Goal: Communication & Community: Share content

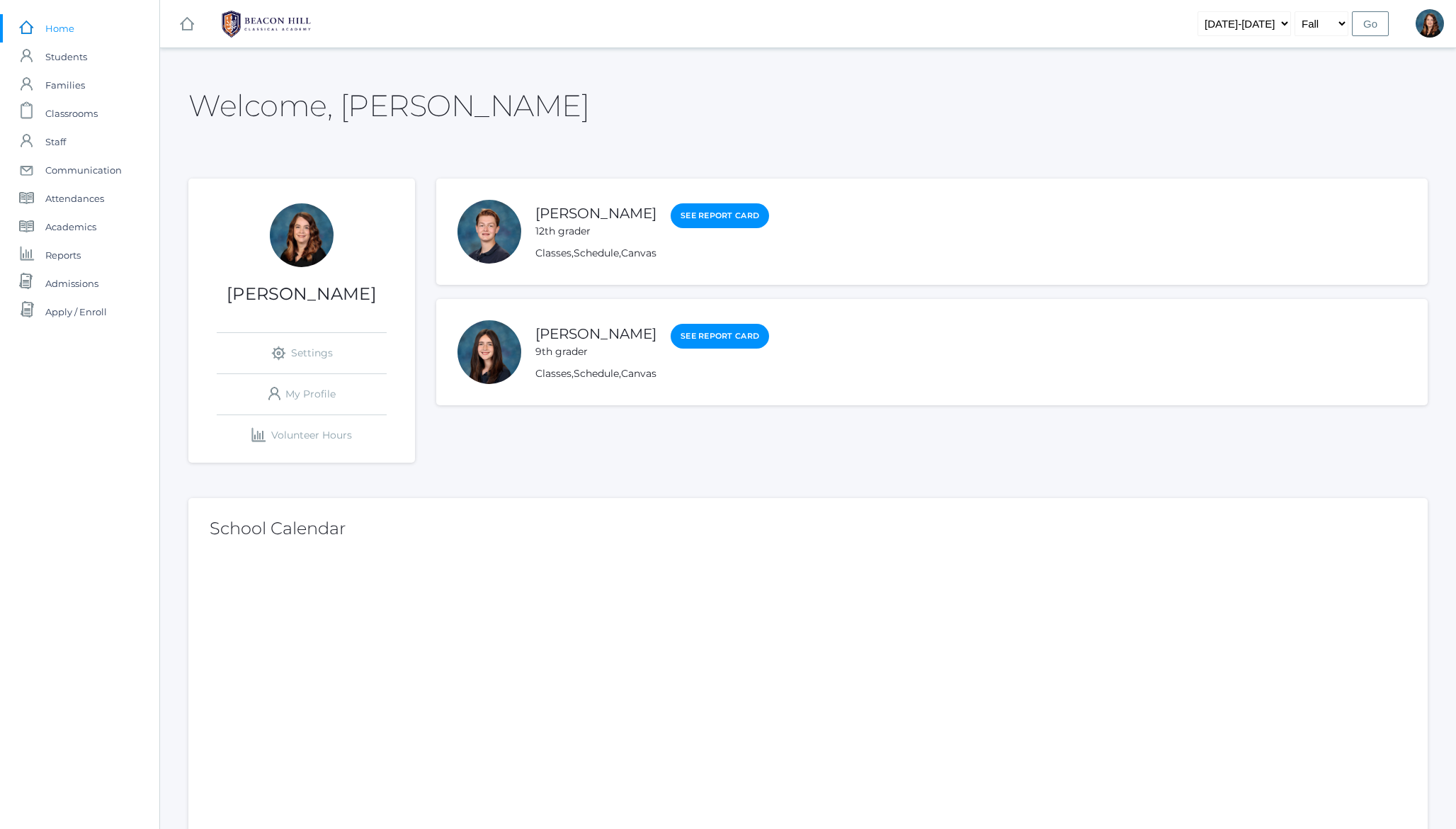
click at [289, 107] on h2 "Welcome, [PERSON_NAME]" at bounding box center [389, 105] width 401 height 32
click at [113, 171] on span "Communication" at bounding box center [83, 170] width 77 height 29
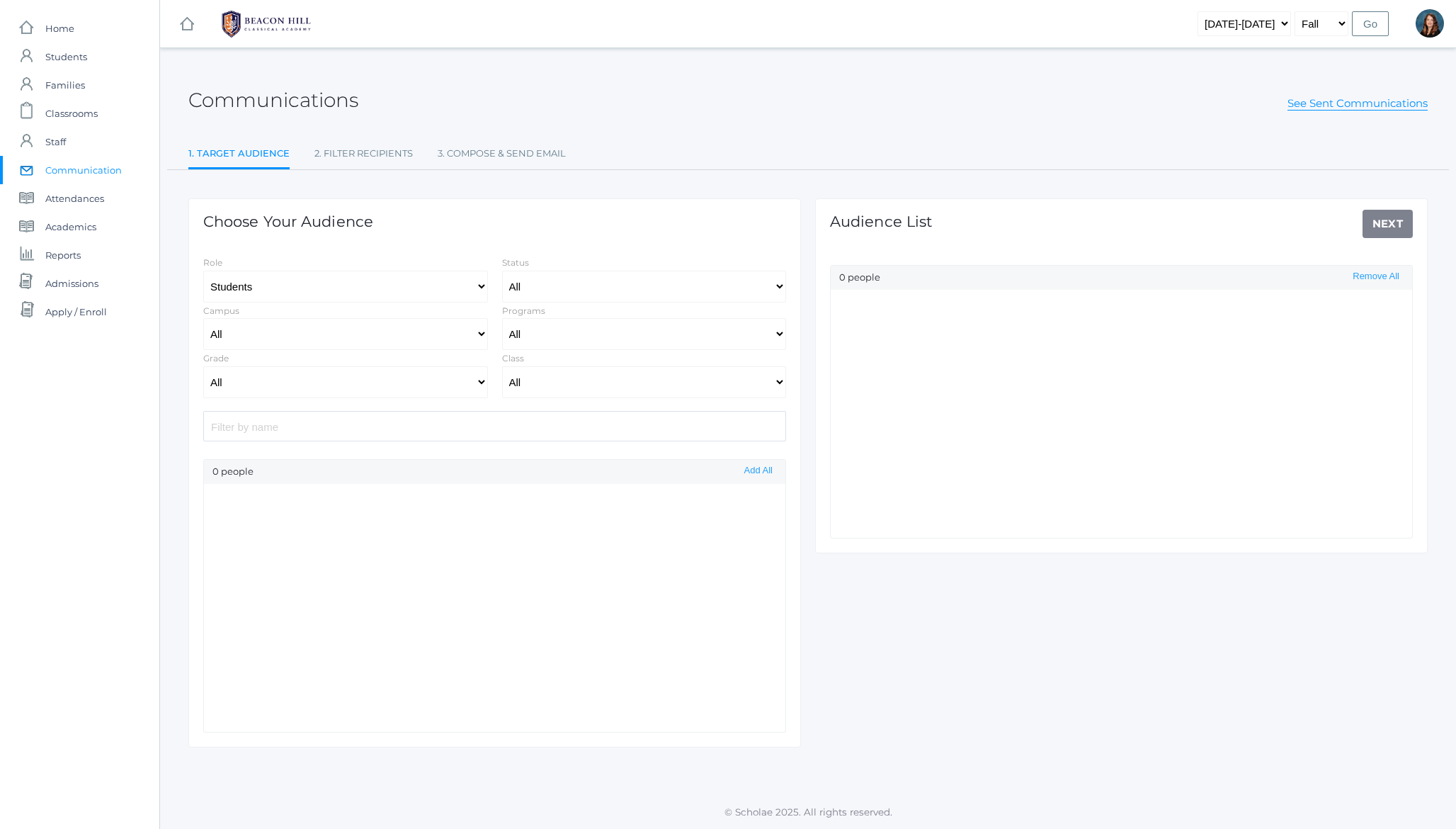
select select "Enrolled"
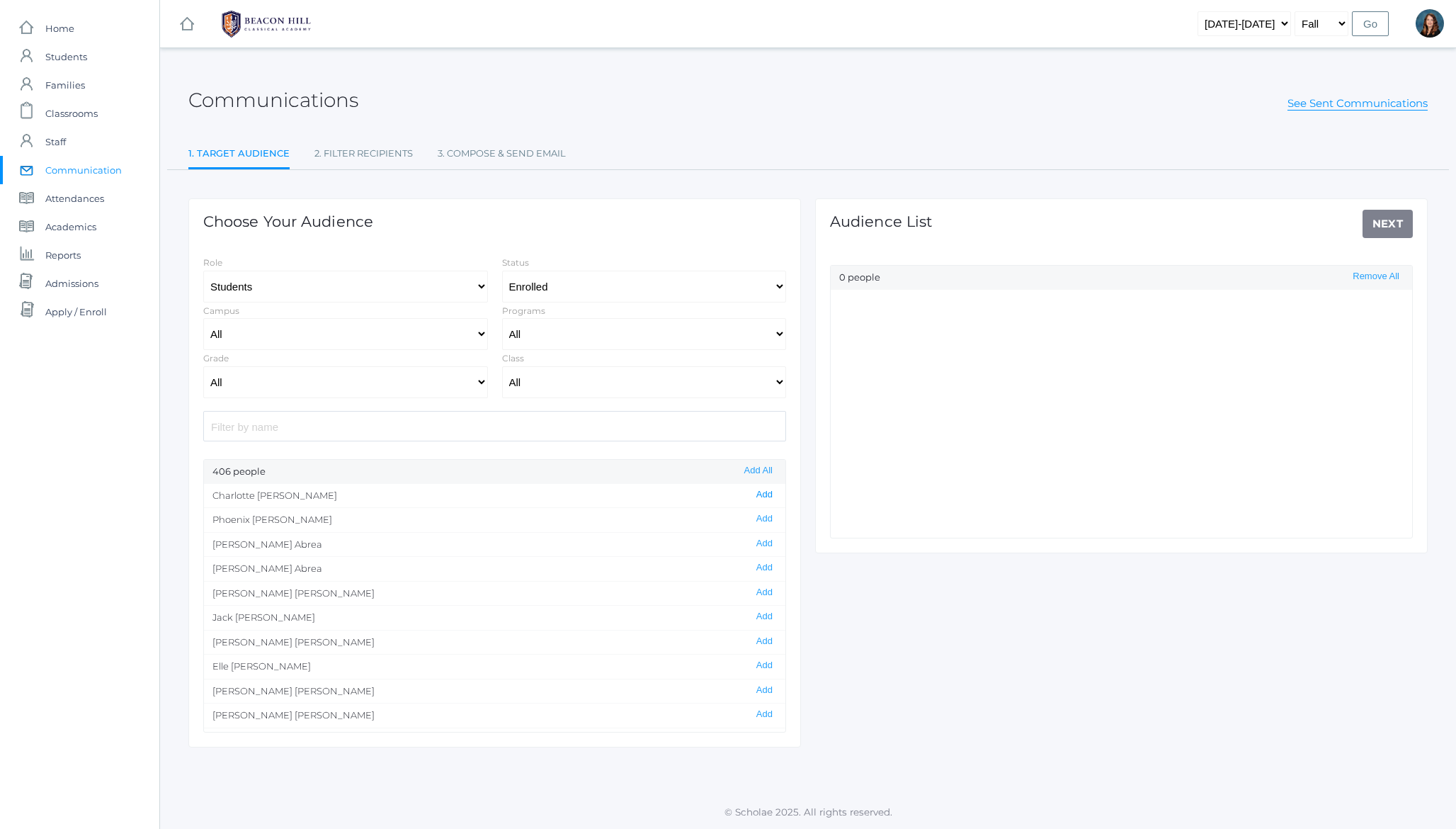
click at [765, 496] on button "Add" at bounding box center [764, 494] width 25 height 12
click at [1387, 227] on link "Next" at bounding box center [1387, 224] width 51 height 29
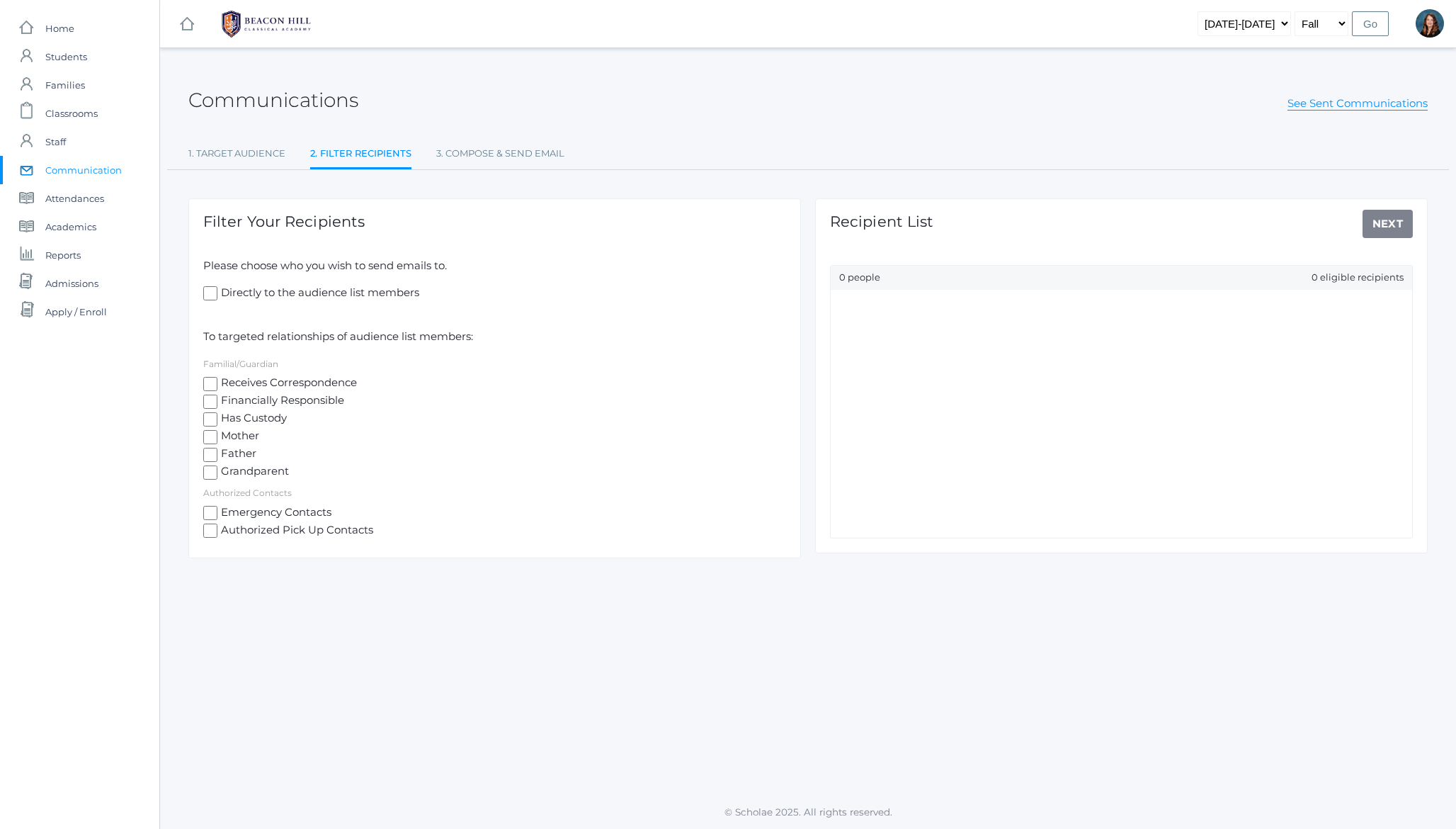
click at [247, 438] on span "Mother" at bounding box center [237, 436] width 42 height 18
click at [217, 438] on input "Mother" at bounding box center [210, 436] width 14 height 14
checkbox input "true"
click at [1383, 228] on link "Next" at bounding box center [1387, 224] width 51 height 29
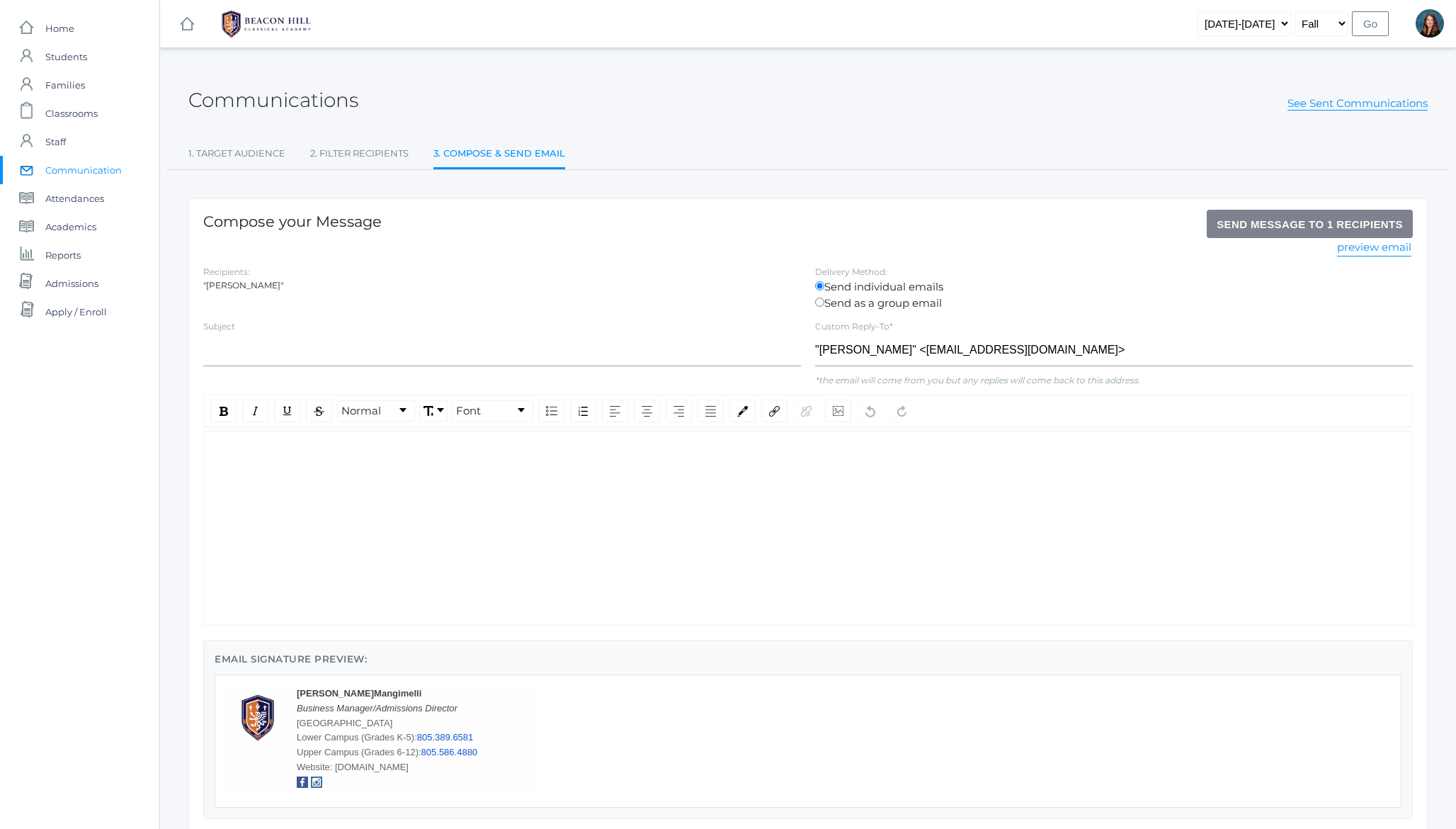
scroll to position [121, 0]
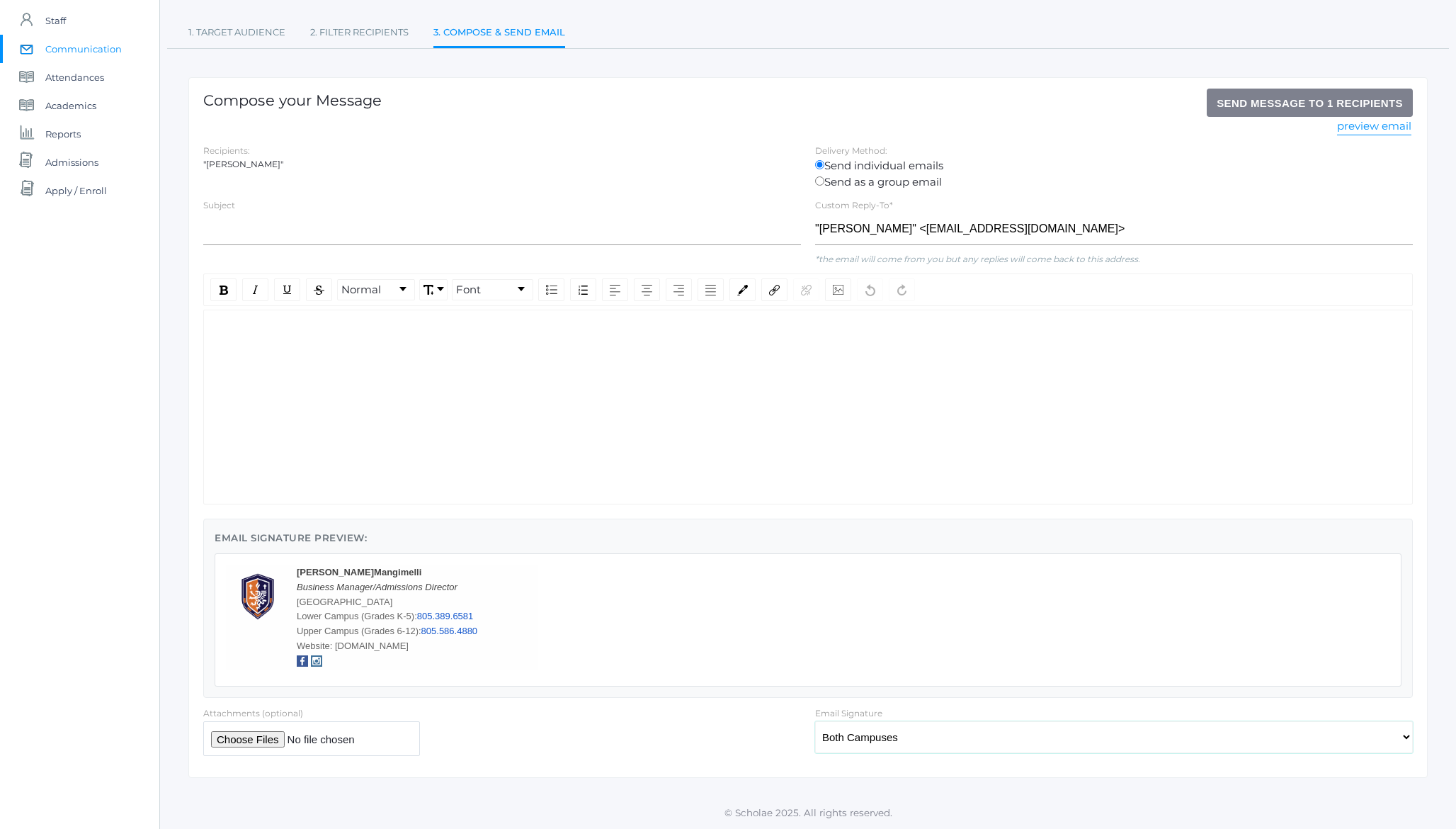
click at [917, 741] on select "None Both Campuses [GEOGRAPHIC_DATA]" at bounding box center [1113, 737] width 598 height 31
click at [815, 721] on select "None Both Campuses [GEOGRAPHIC_DATA]" at bounding box center [1113, 737] width 598 height 31
click at [904, 738] on select "None Both Campuses [GEOGRAPHIC_DATA]" at bounding box center [1113, 737] width 598 height 31
select select "2"
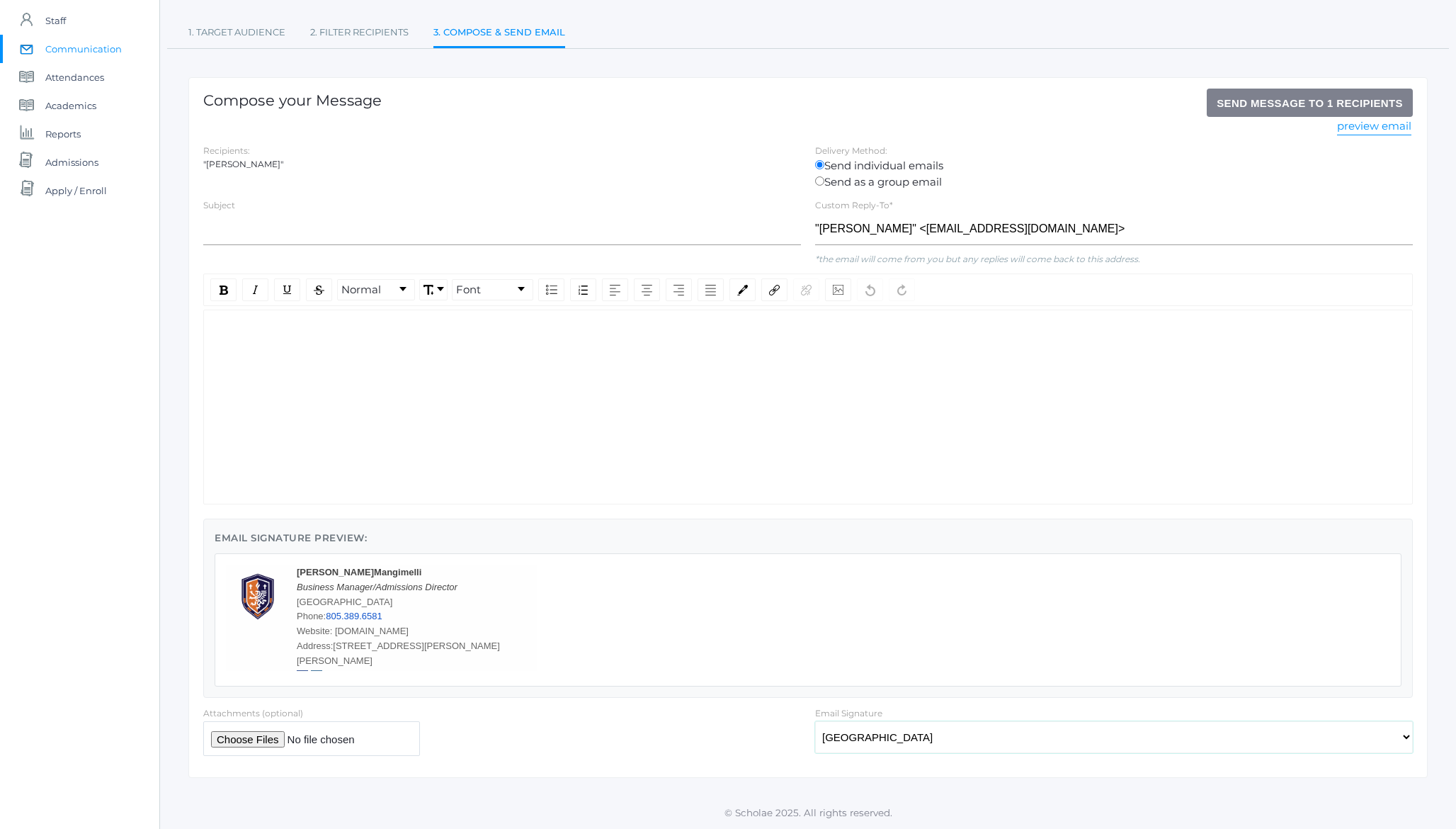
click at [815, 721] on select "None Both Campuses [GEOGRAPHIC_DATA]" at bounding box center [1113, 737] width 598 height 31
